Goal: Information Seeking & Learning: Understand process/instructions

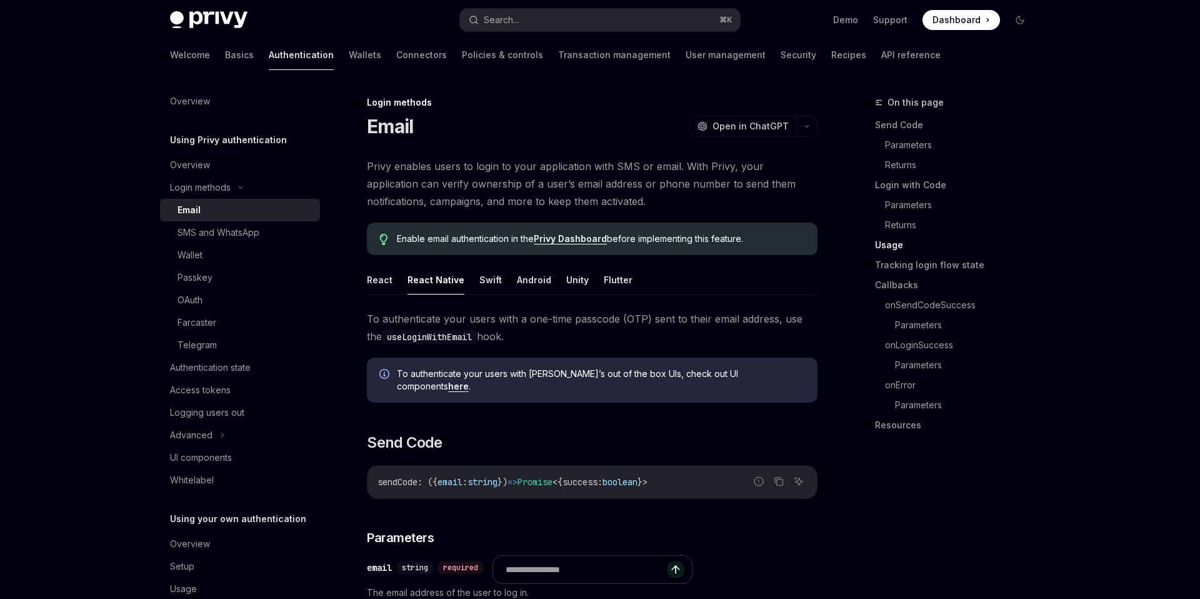
scroll to position [1172, 0]
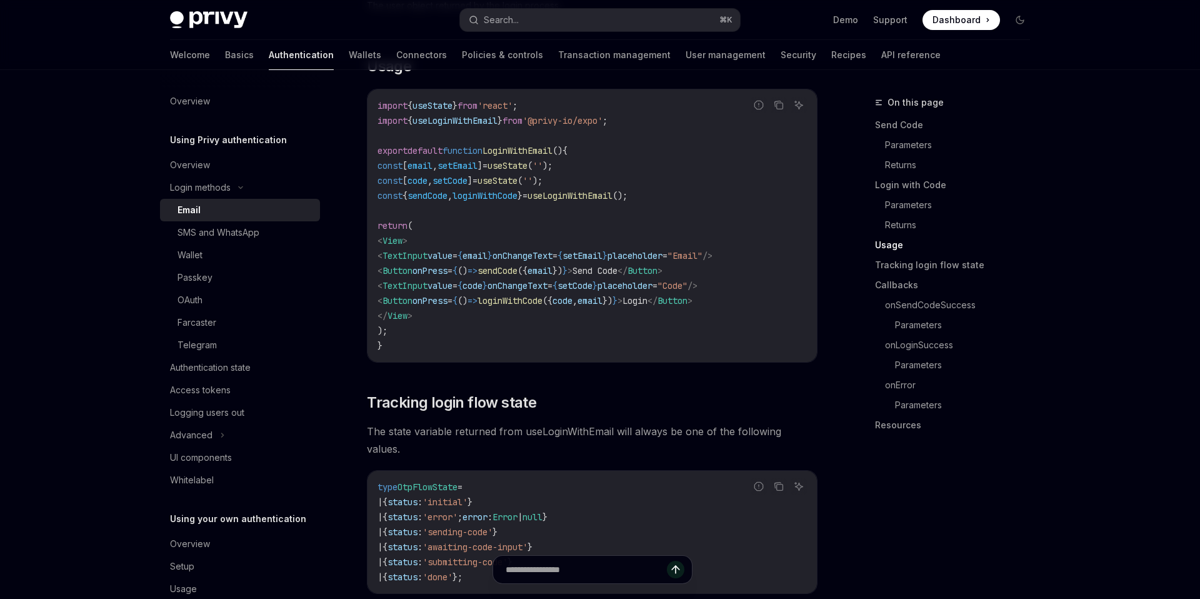
type textarea "*"
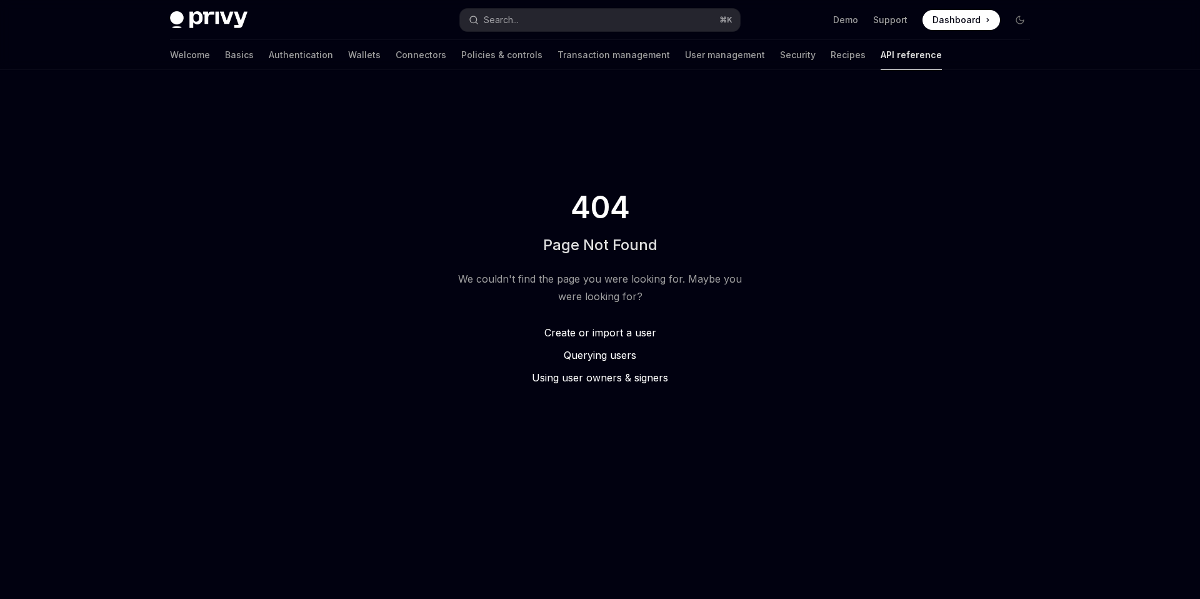
click at [796, 55] on div "Welcome Basics Authentication Wallets Connectors Policies & controls Transactio…" at bounding box center [556, 55] width 772 height 30
click at [880, 55] on link "API reference" at bounding box center [910, 55] width 61 height 30
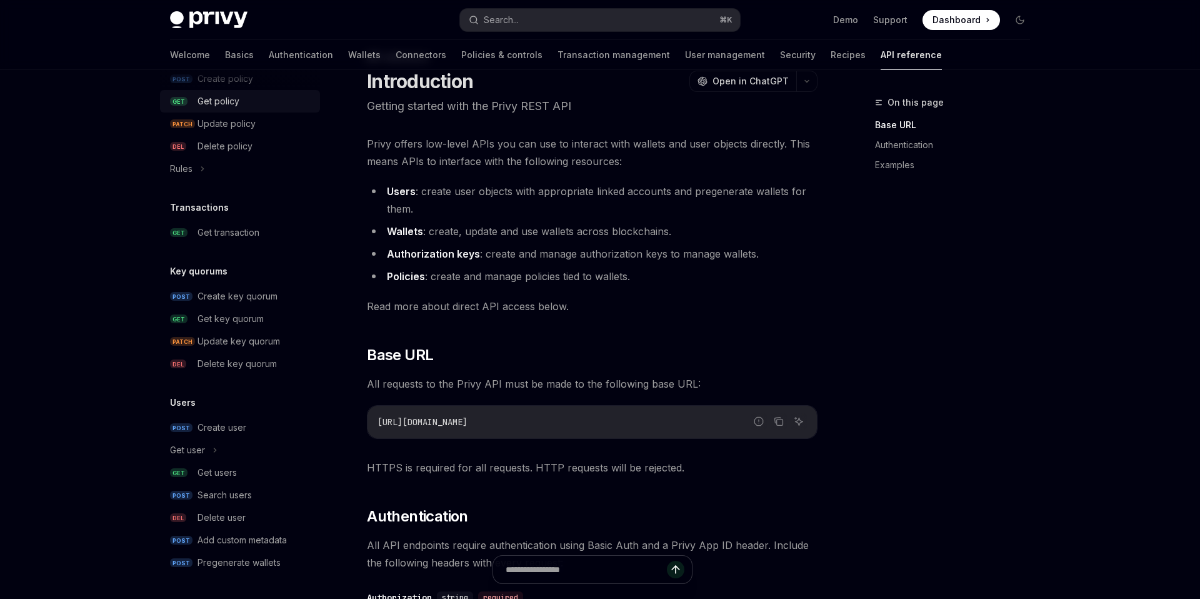
scroll to position [64, 0]
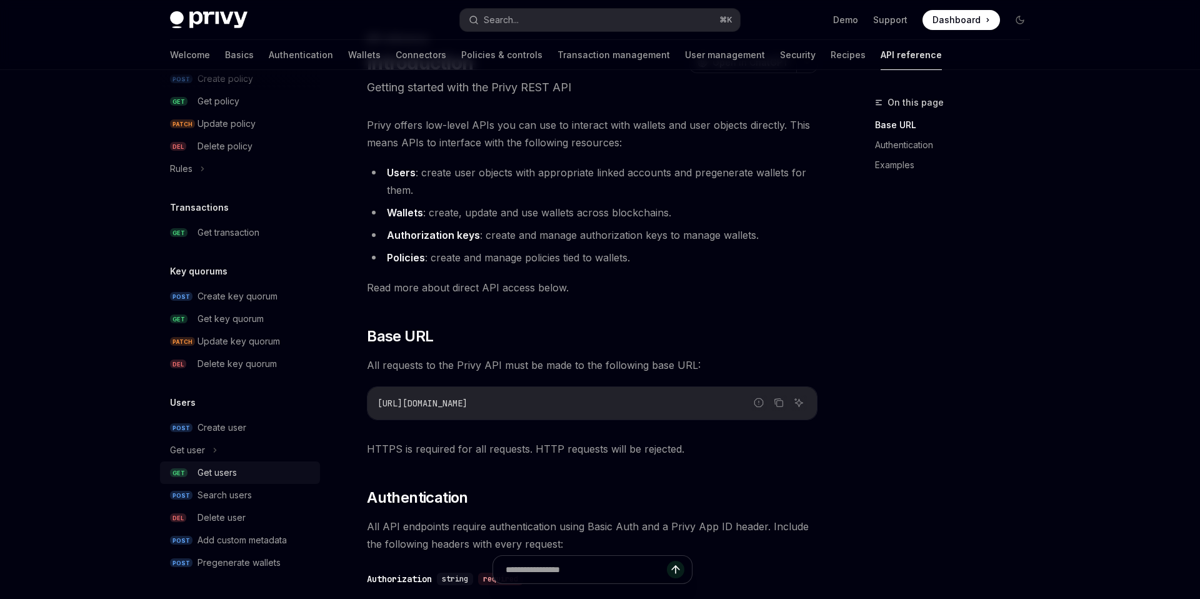
click at [235, 466] on div "Get users" at bounding box center [216, 472] width 39 height 15
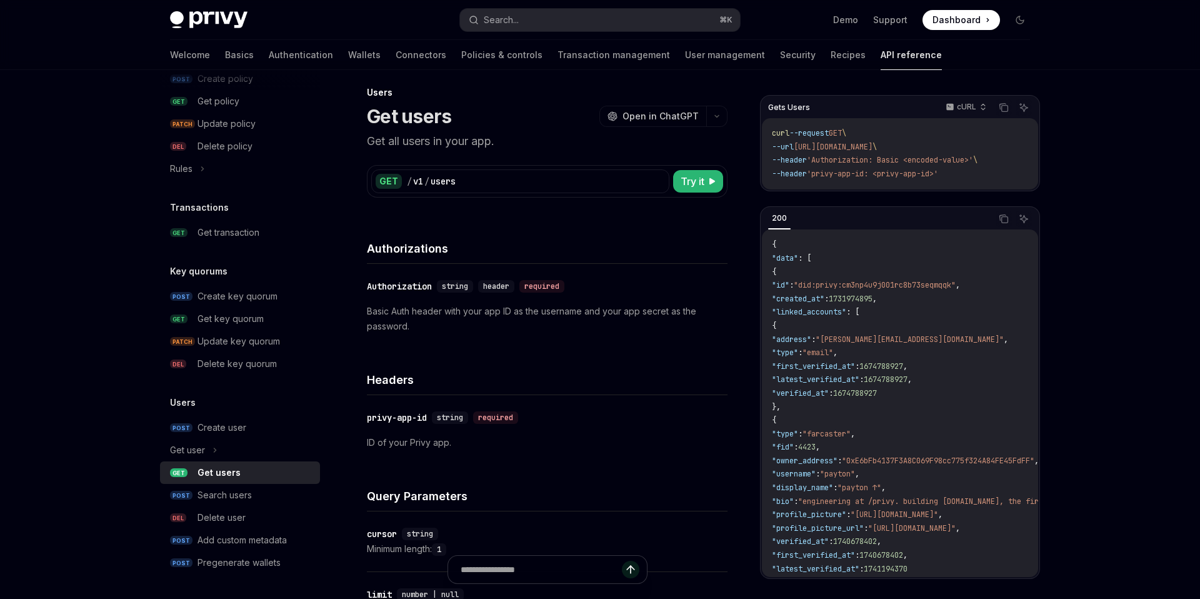
scroll to position [8, 0]
click at [959, 104] on p "cURL" at bounding box center [966, 107] width 19 height 10
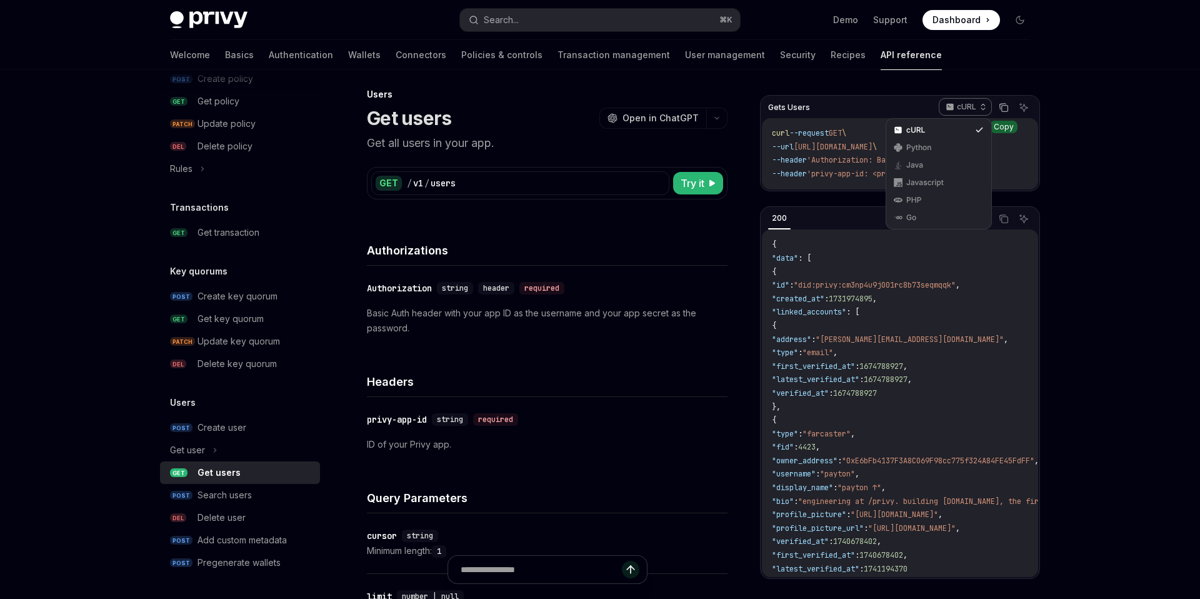
click at [1002, 107] on icon "Copy the contents from the code block" at bounding box center [1004, 107] width 10 height 10
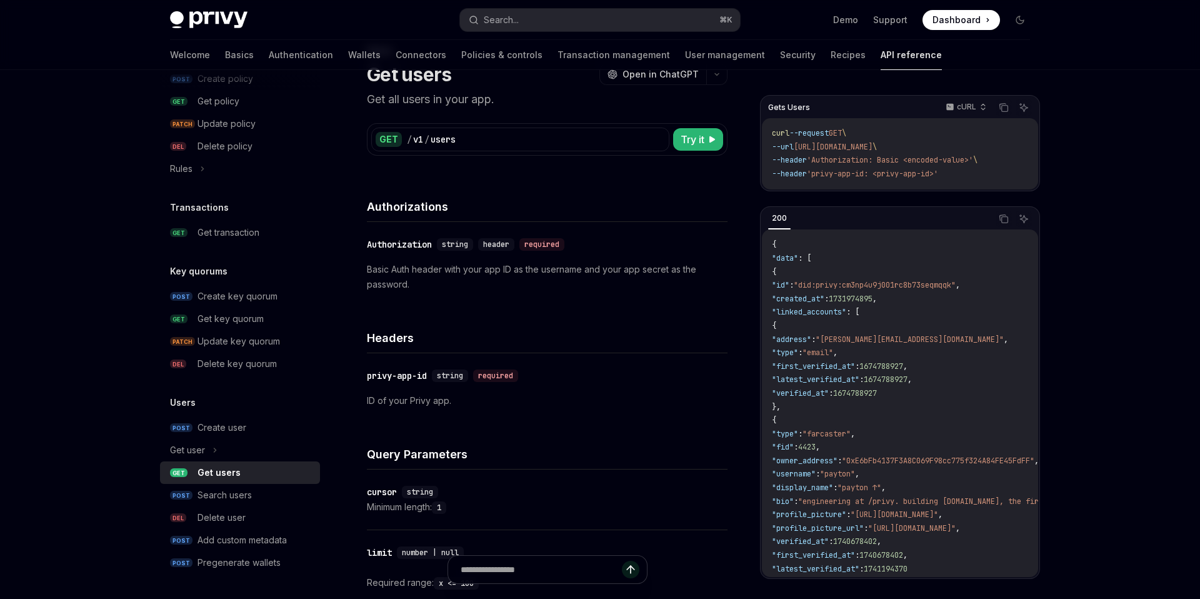
scroll to position [51, 0]
type textarea "*"
